Goal: Task Accomplishment & Management: Use online tool/utility

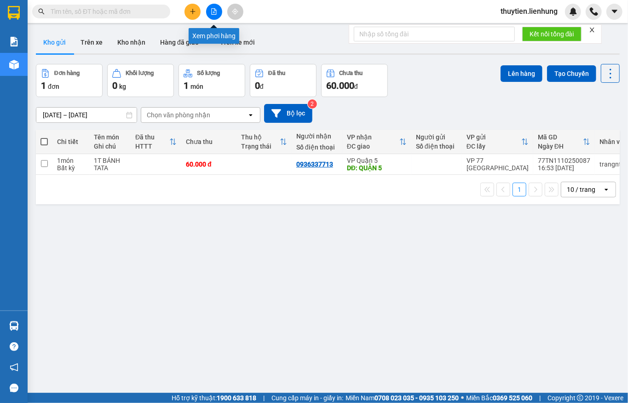
click at [211, 14] on icon "file-add" at bounding box center [214, 11] width 6 height 6
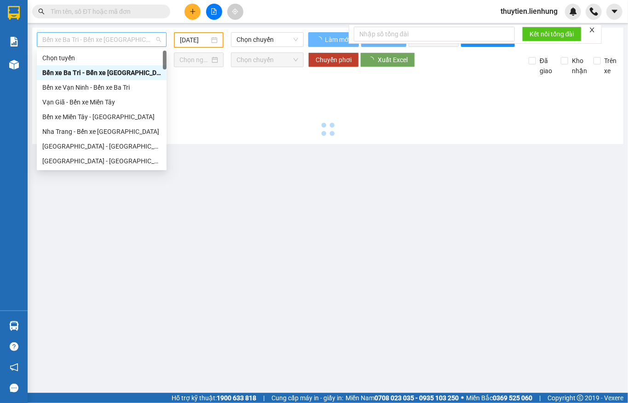
click at [122, 45] on span "Bến xe Ba Tri - Bến xe [GEOGRAPHIC_DATA]" at bounding box center [101, 40] width 119 height 14
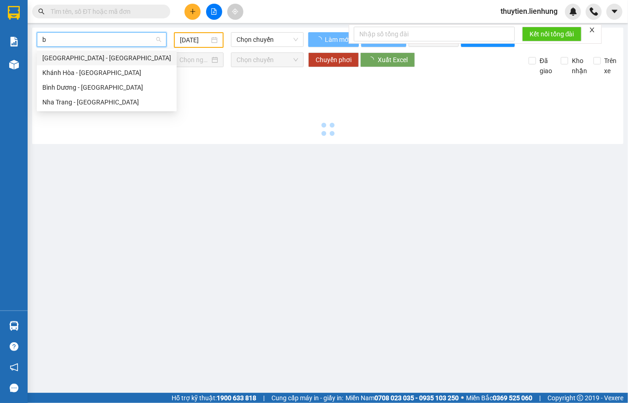
type input "bi"
click at [123, 97] on div "Nha Trang - [GEOGRAPHIC_DATA]" at bounding box center [106, 102] width 129 height 10
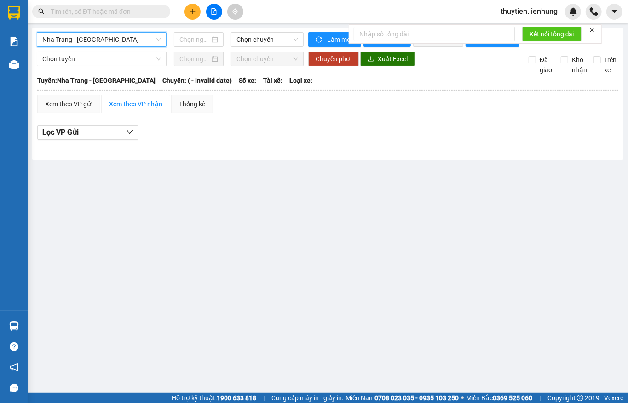
type input "[DATE]"
